Goal: Find specific page/section: Find specific page/section

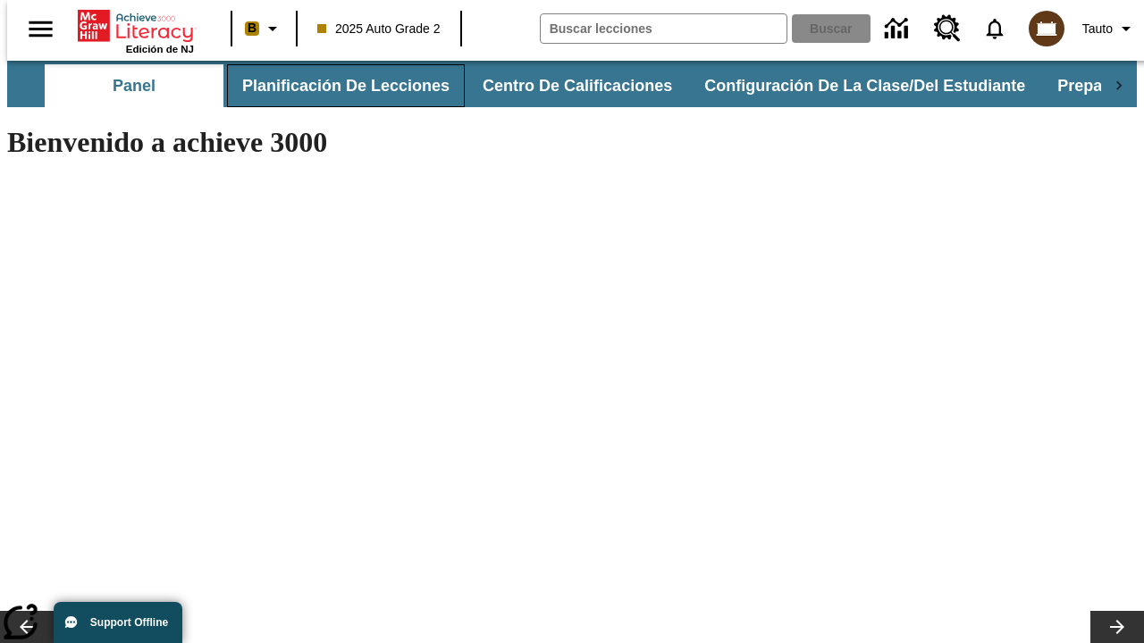
click at [335, 86] on button "Planificación de lecciones" at bounding box center [346, 85] width 238 height 43
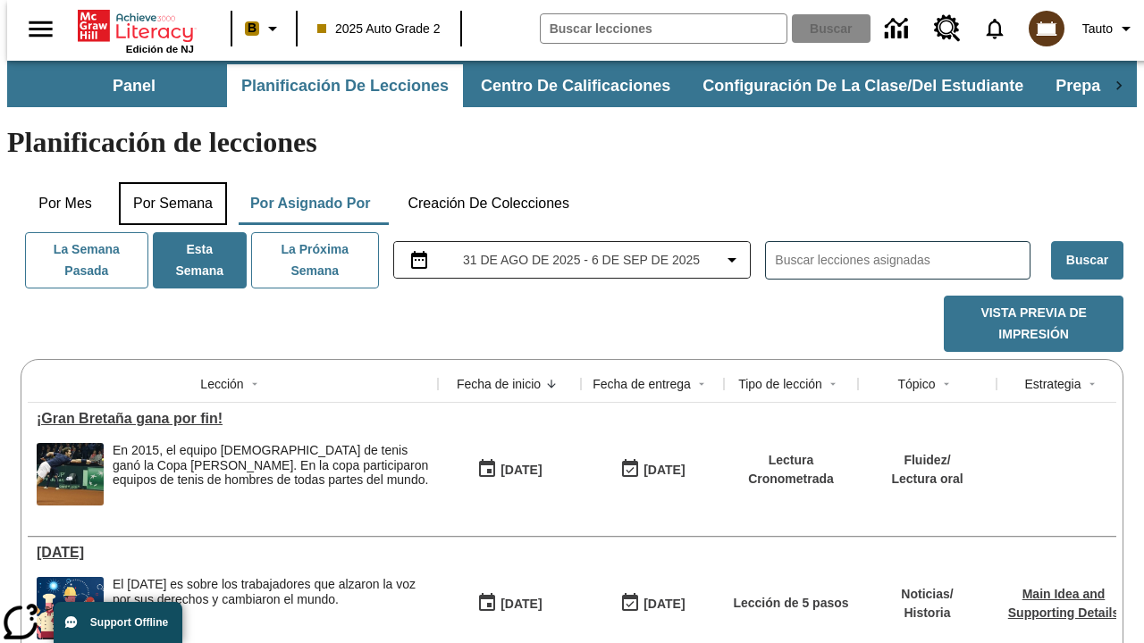
click at [167, 182] on button "Por semana" at bounding box center [173, 203] width 108 height 43
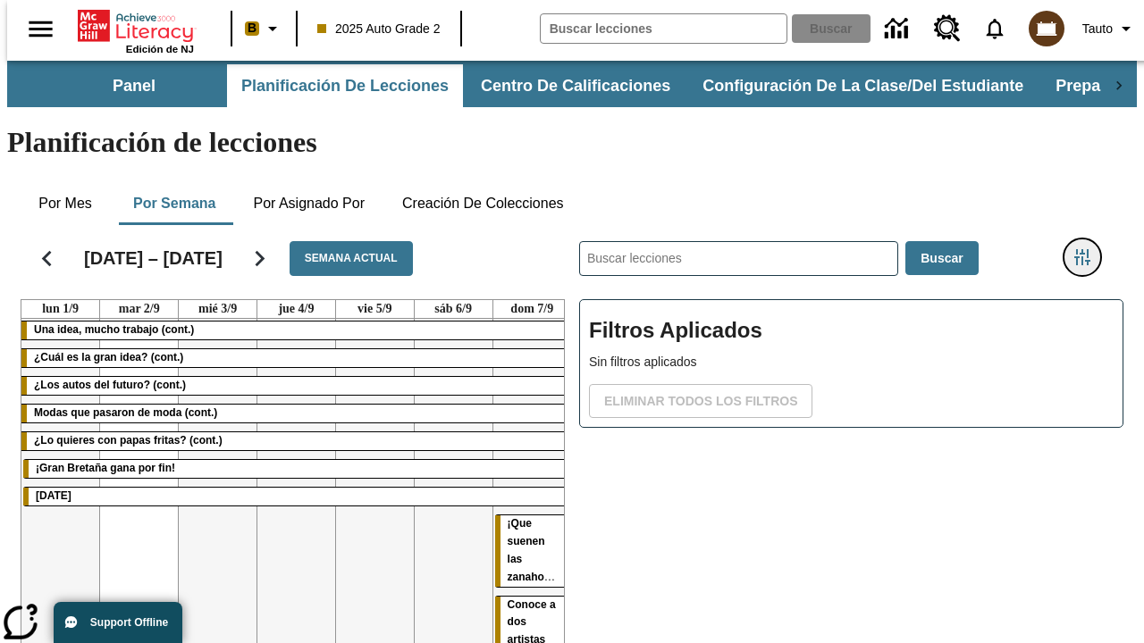
click at [1088, 249] on icon "Menú lateral de filtros" at bounding box center [1082, 257] width 16 height 16
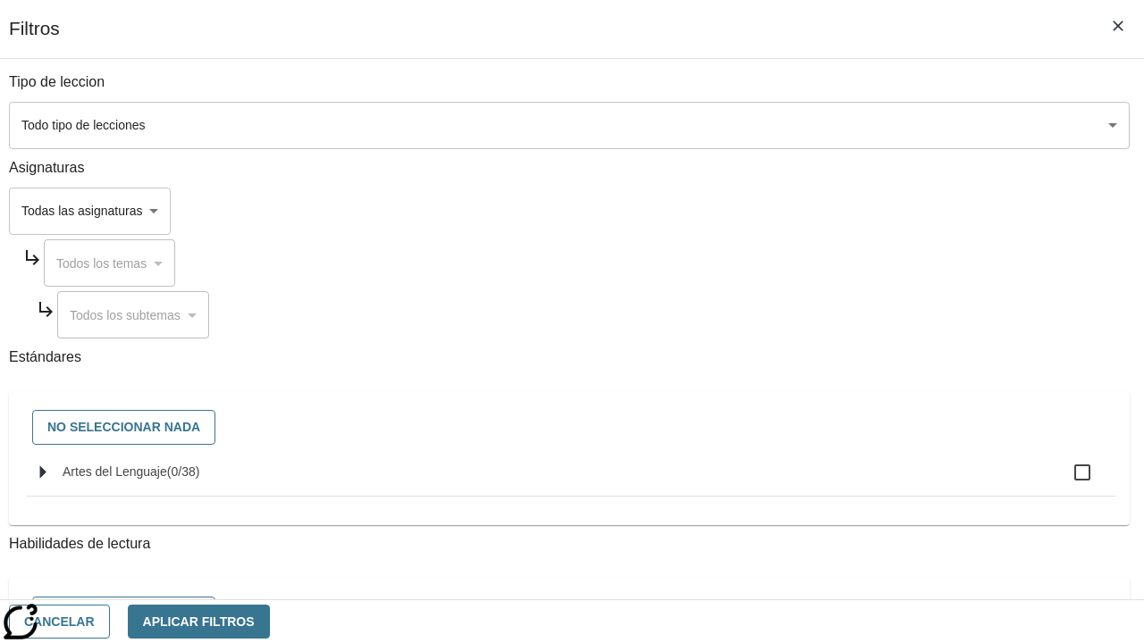
click at [788, 125] on body "[MEDICAL_DATA] al contenido principal Edición de NJ B 2025 Auto Grade 2 Buscar …" at bounding box center [571, 443] width 1129 height 764
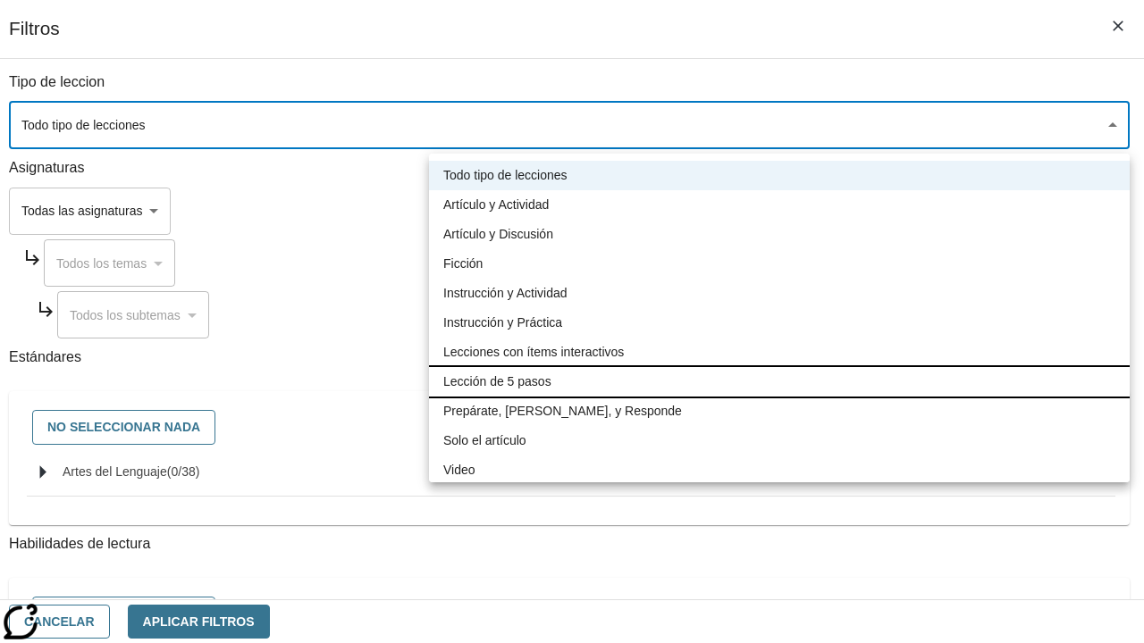
click at [779, 381] on li "Lección de 5 pasos" at bounding box center [779, 381] width 700 height 29
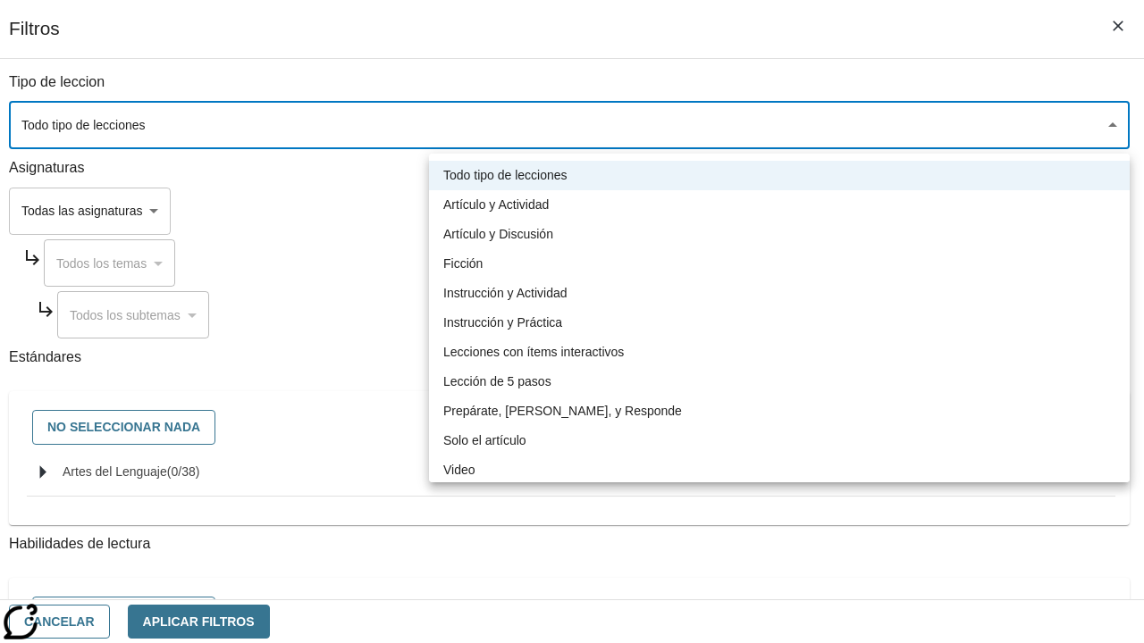
type input "1"
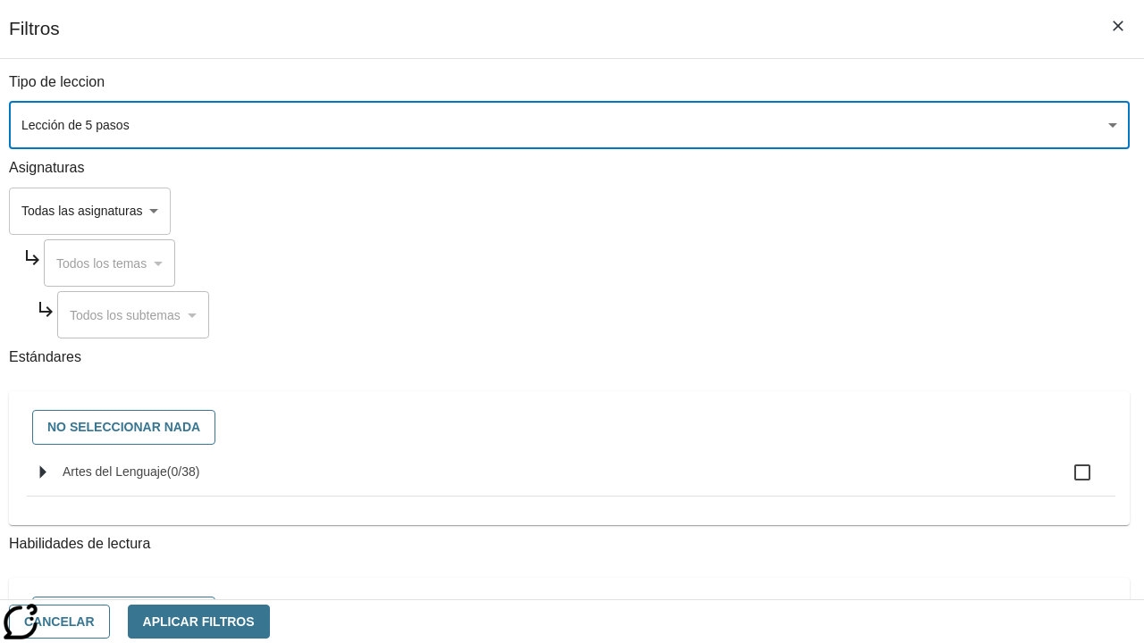
scroll to position [695, 0]
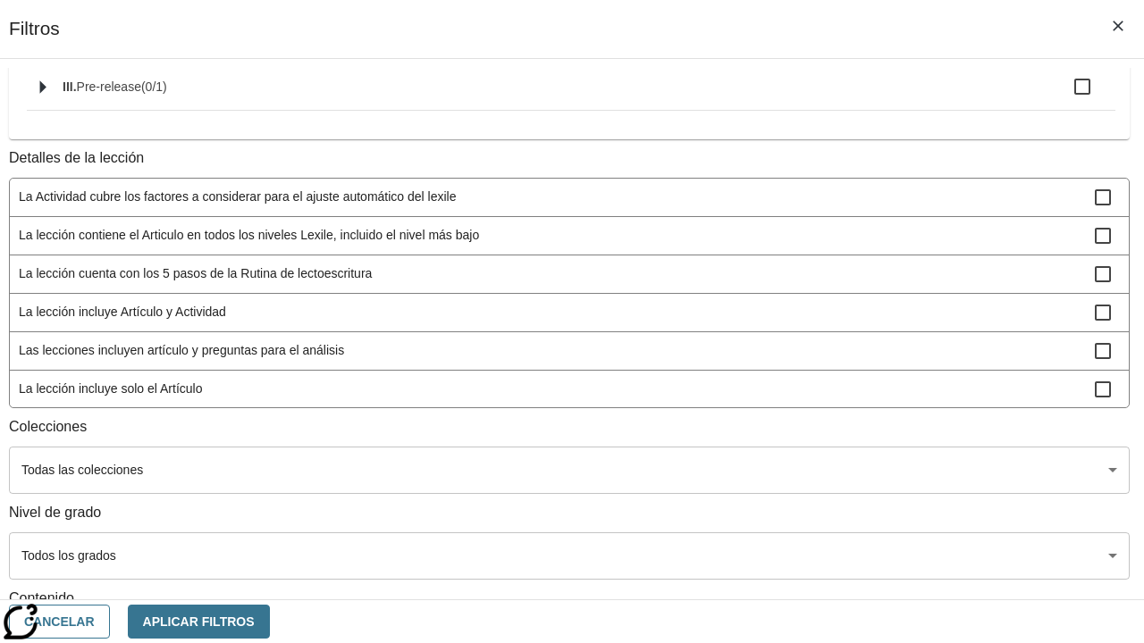
click at [786, 433] on body "[MEDICAL_DATA] al contenido principal Edición de NJ B 2025 Auto Grade 2 Buscar …" at bounding box center [571, 443] width 1129 height 764
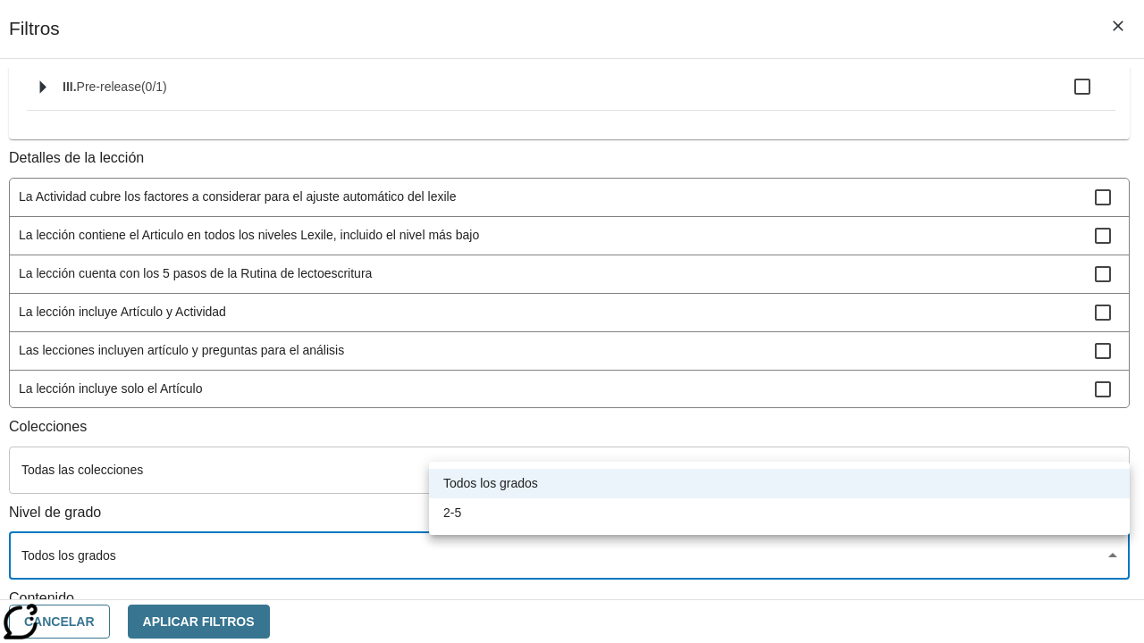
scroll to position [837, 2]
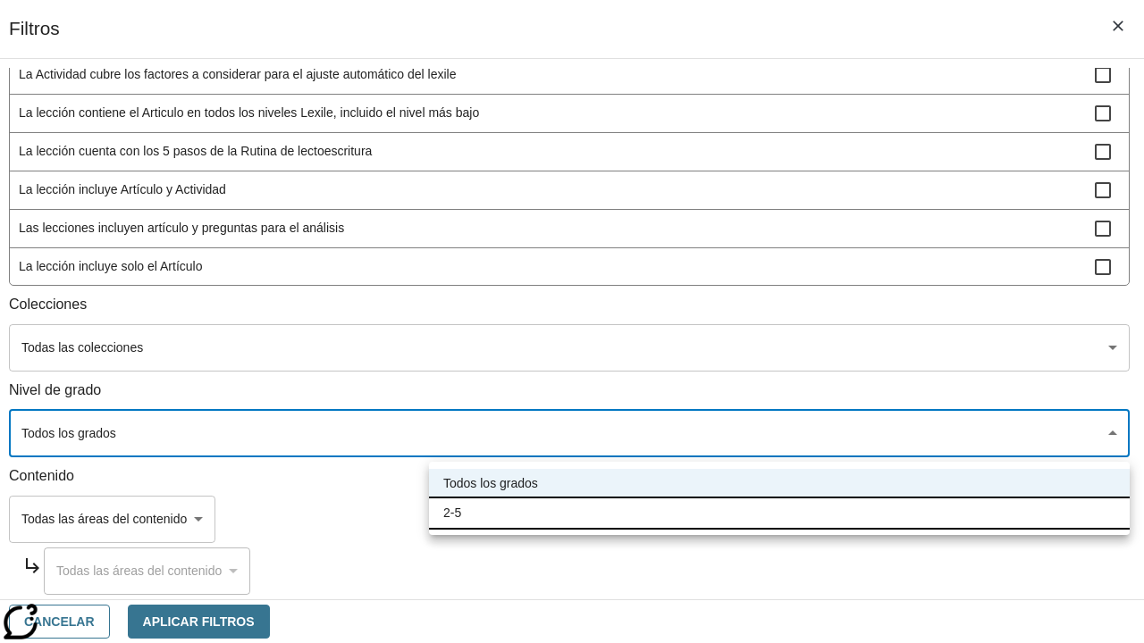
click at [779, 513] on li "2-5" at bounding box center [779, 513] width 700 height 29
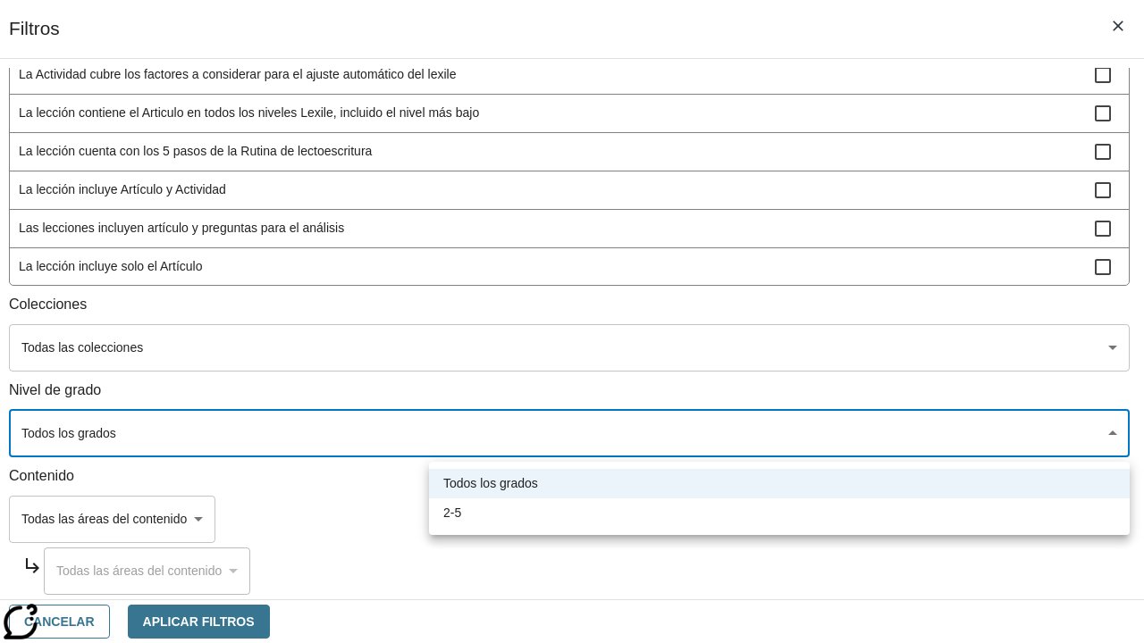
type input "1"
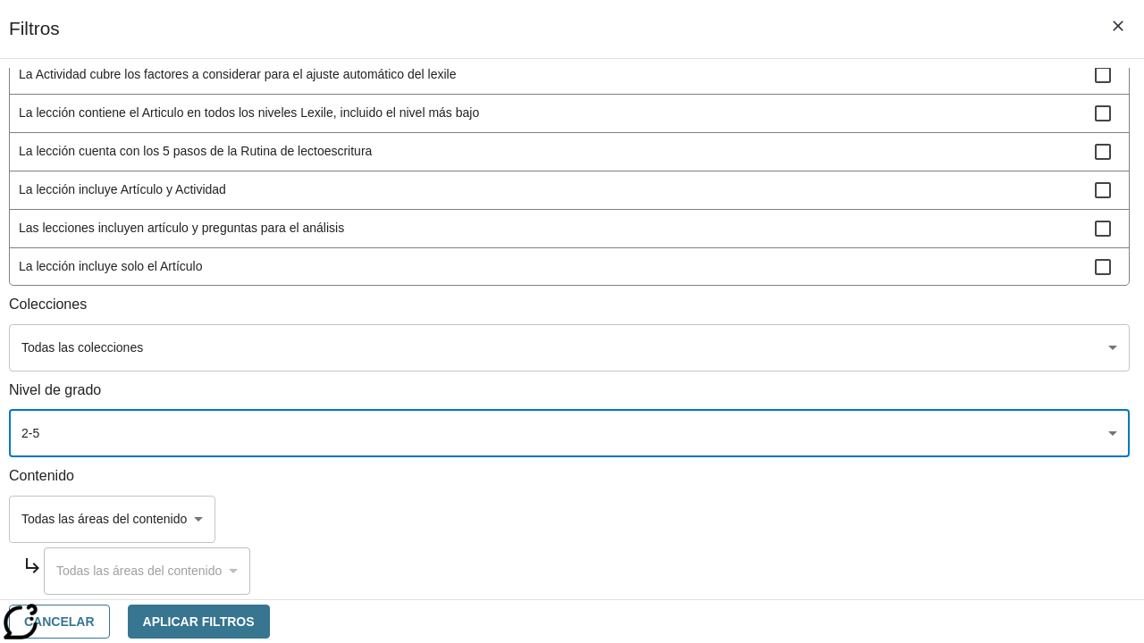
scroll to position [675, 2]
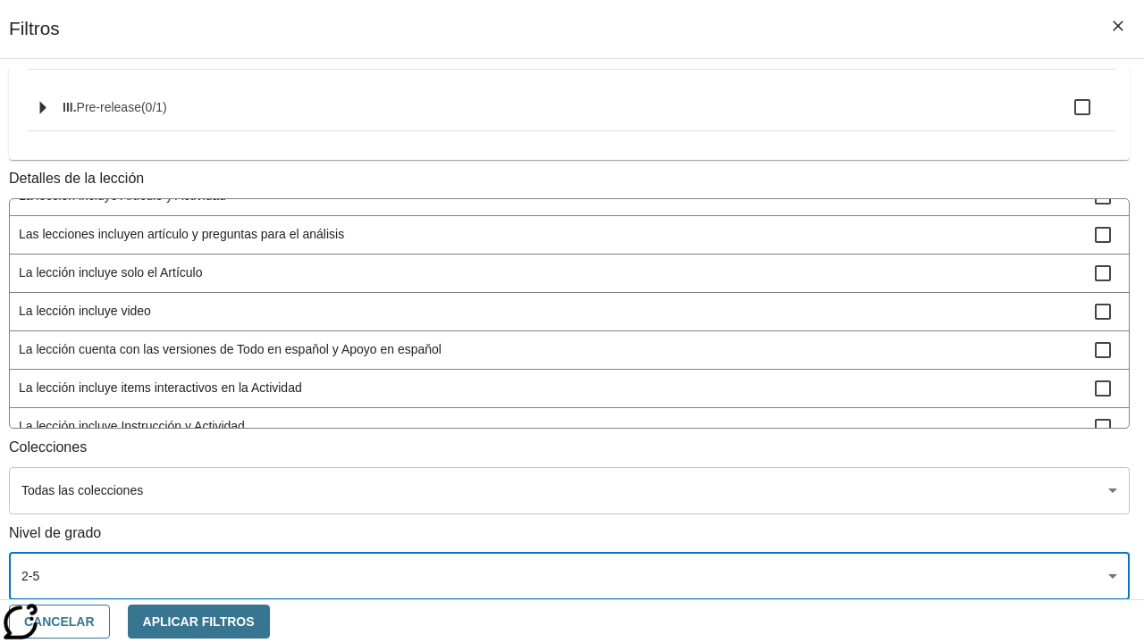
click at [784, 302] on span "La lección incluye video" at bounding box center [557, 311] width 1076 height 19
checkbox input "true"
click at [270, 621] on button "Aplicar Filtros" at bounding box center [199, 622] width 142 height 35
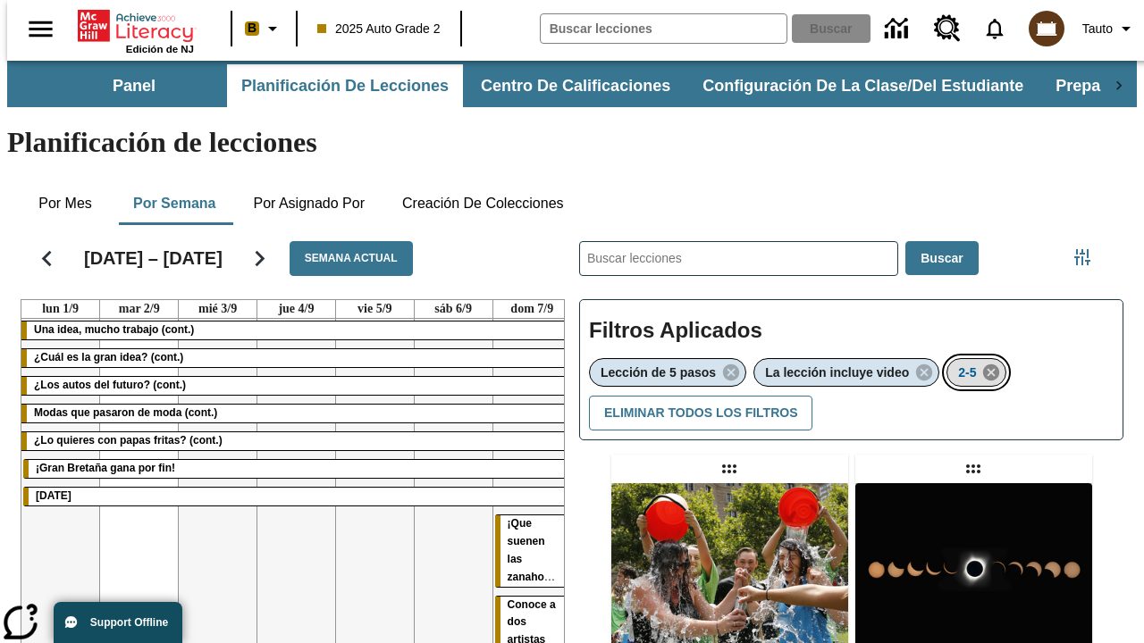
click at [993, 363] on icon "Eliminar 2-5 el ítem seleccionado del filtro" at bounding box center [991, 373] width 20 height 20
